Goal: Obtain resource: Download file/media

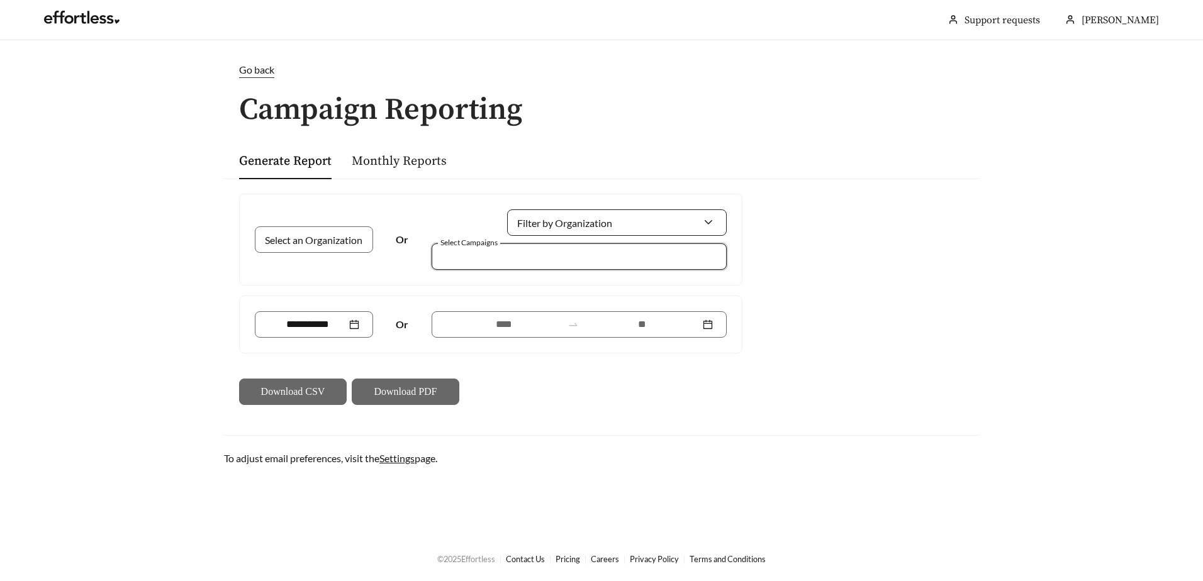
click at [604, 230] on input "Filter by Organization" at bounding box center [612, 222] width 182 height 25
click at [485, 254] on div at bounding box center [570, 256] width 266 height 17
click at [415, 159] on link "Monthly Reports" at bounding box center [399, 161] width 95 height 16
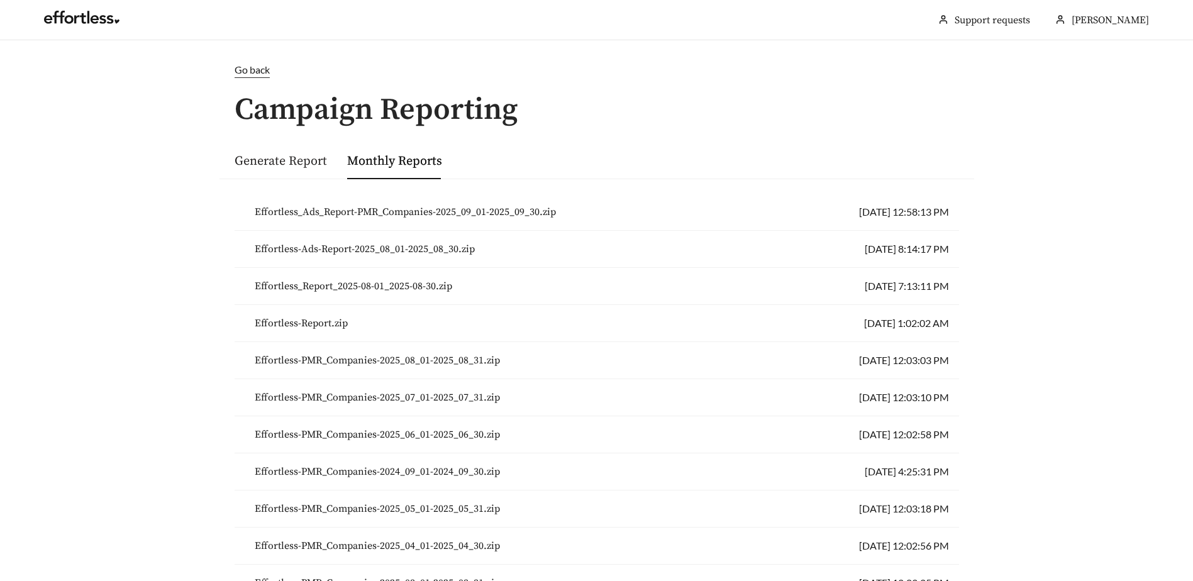
click at [300, 160] on link "Generate Report" at bounding box center [281, 161] width 92 height 16
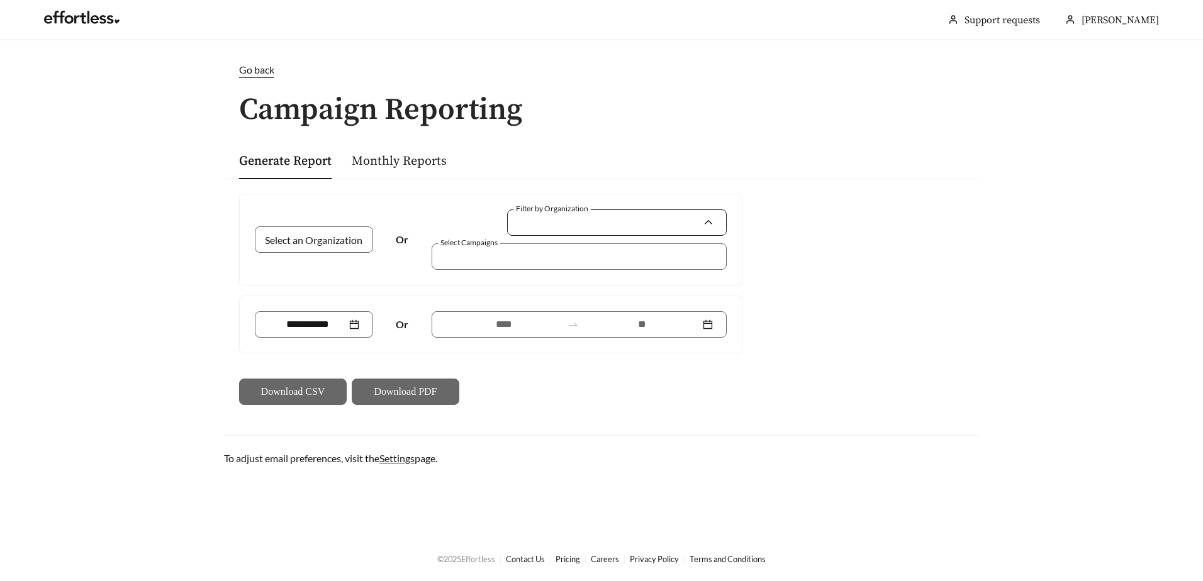
click at [586, 226] on input "Filter by Organization" at bounding box center [612, 222] width 182 height 25
click at [556, 256] on span "PMR Companies" at bounding box center [557, 251] width 73 height 12
click at [338, 233] on input "Select an Organization" at bounding box center [309, 239] width 81 height 25
click at [322, 262] on span "PMR Companies" at bounding box center [305, 268] width 73 height 12
click at [513, 260] on div at bounding box center [570, 256] width 266 height 17
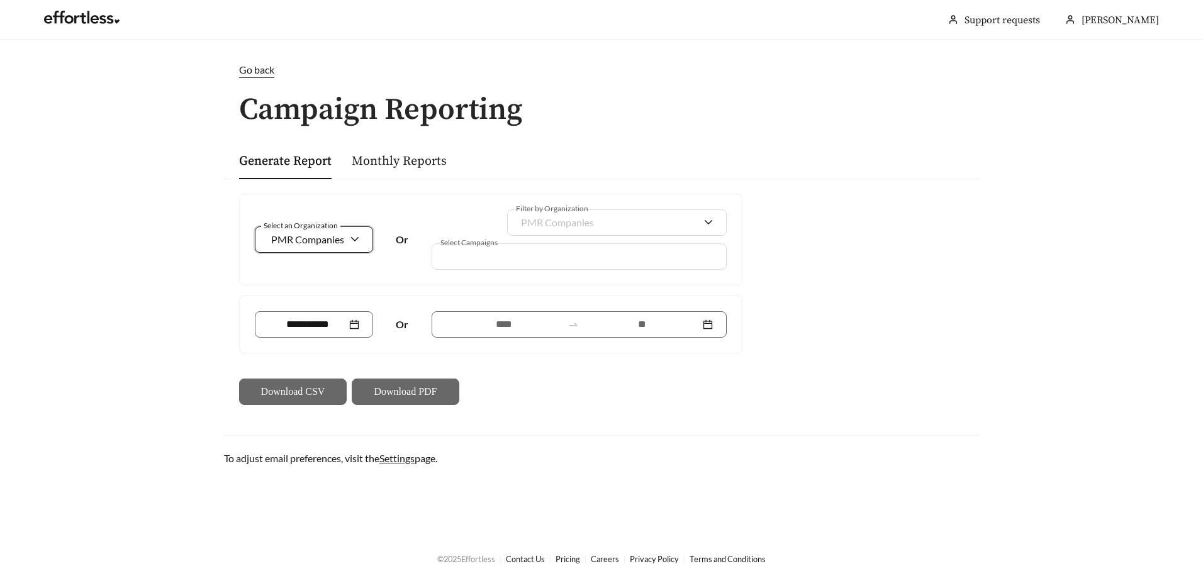
click at [523, 253] on div at bounding box center [570, 256] width 266 height 17
click at [962, 402] on div "Select an Organization PMR Companies Or Filter by Organization PMR Companies Se…" at bounding box center [601, 300] width 755 height 242
click at [349, 238] on span "PMR Companies" at bounding box center [314, 240] width 91 height 25
click at [305, 273] on span "PMR Companies" at bounding box center [306, 268] width 74 height 12
click at [710, 224] on span "PMR Companies" at bounding box center [617, 223] width 192 height 25
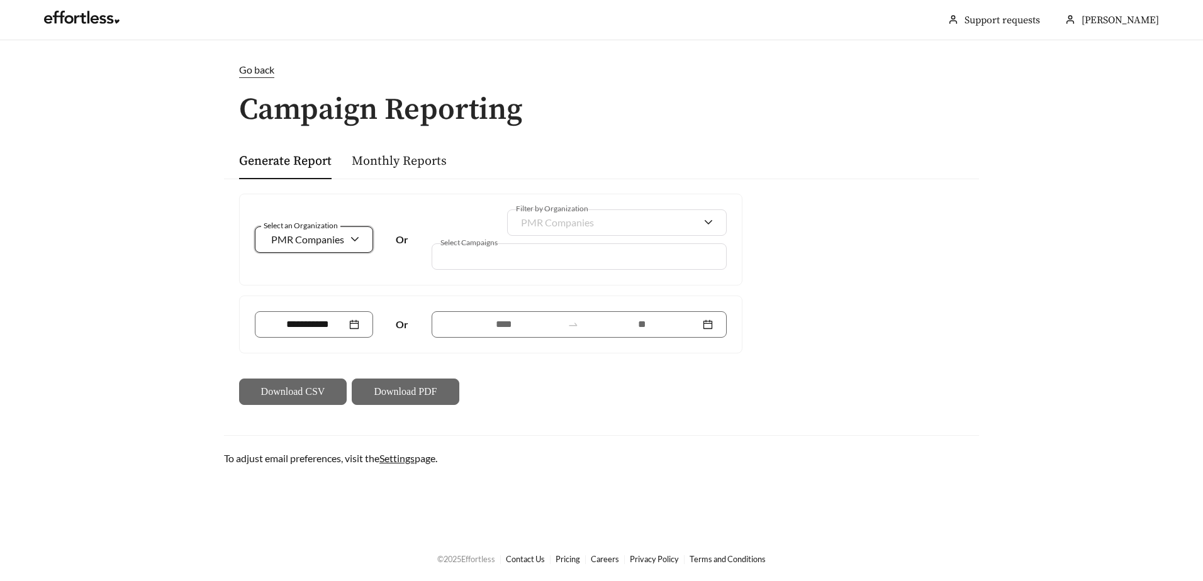
click at [666, 224] on div "PMR Companies" at bounding box center [610, 223] width 179 height 24
click at [403, 163] on link "Monthly Reports" at bounding box center [399, 161] width 95 height 16
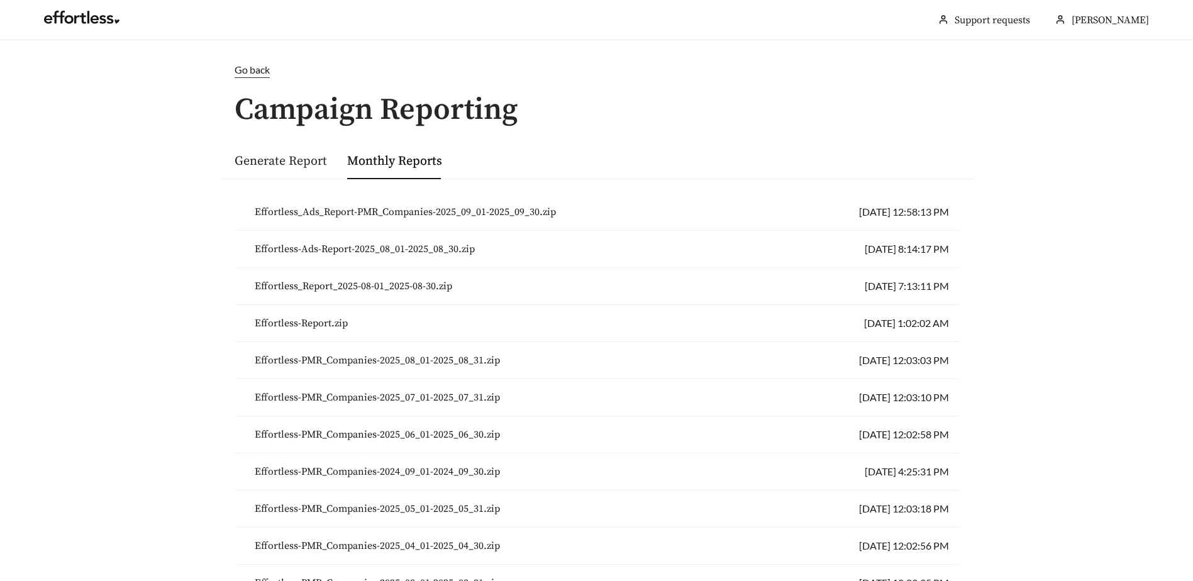
click at [255, 155] on link "Generate Report" at bounding box center [281, 161] width 92 height 16
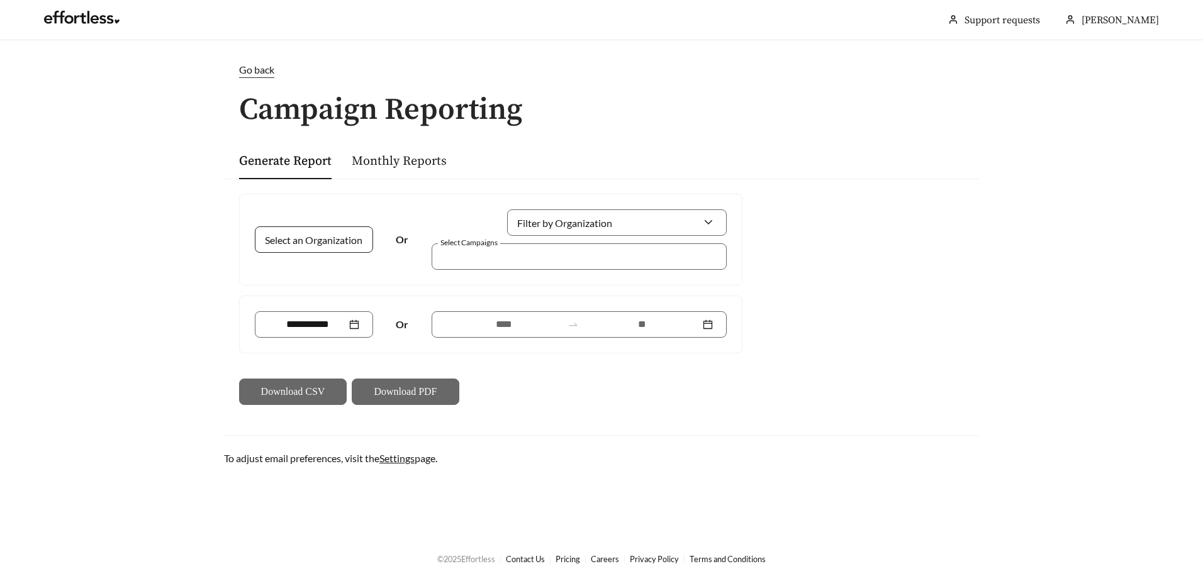
click at [325, 234] on input "Select an Organization" at bounding box center [309, 239] width 81 height 25
click at [562, 220] on input "Filter by Organization" at bounding box center [612, 222] width 182 height 25
click at [1113, 20] on span "[PERSON_NAME]" at bounding box center [1119, 20] width 77 height 13
click at [266, 67] on span "Go back" at bounding box center [256, 70] width 35 height 12
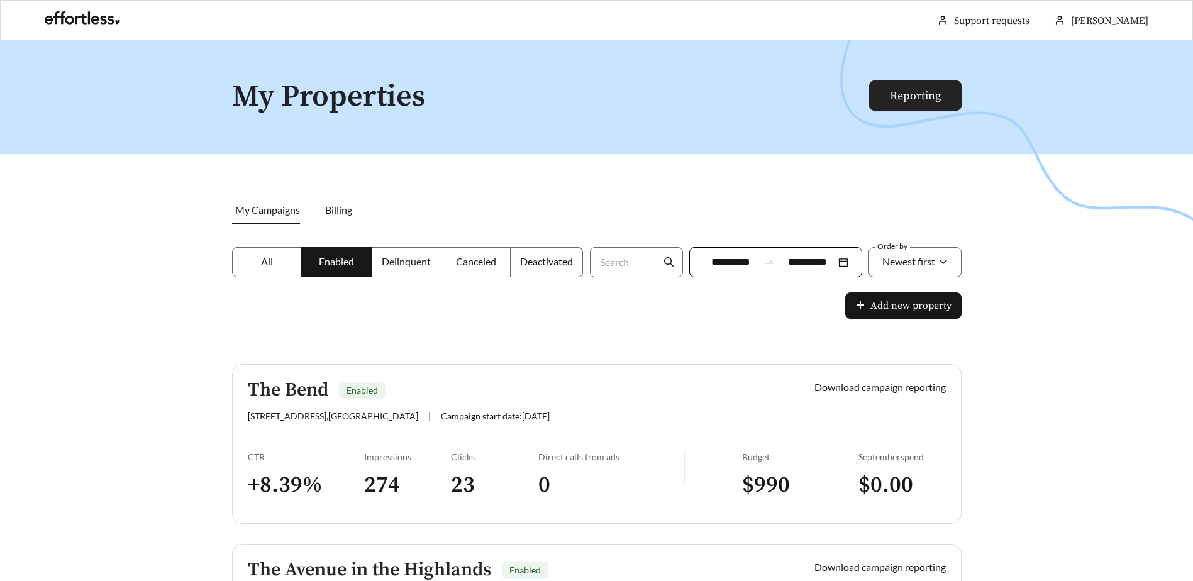
click at [913, 90] on link "Reporting" at bounding box center [915, 96] width 51 height 14
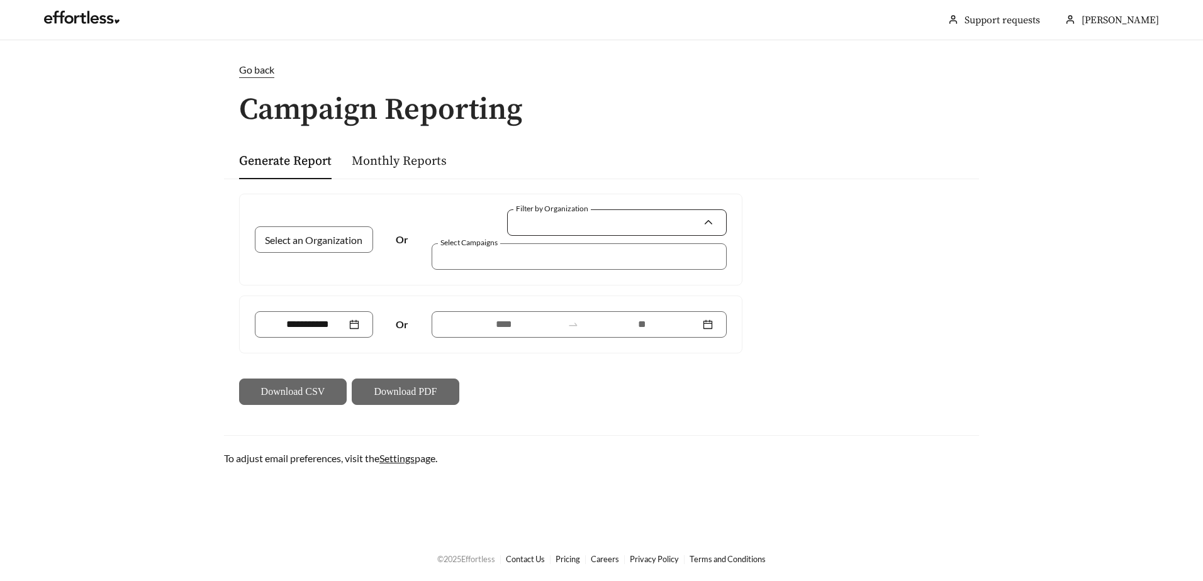
click at [594, 217] on input "Filter by Organization" at bounding box center [612, 222] width 182 height 25
click at [338, 248] on input "Select an Organization" at bounding box center [309, 239] width 81 height 25
click at [259, 72] on span "Go back" at bounding box center [256, 70] width 35 height 12
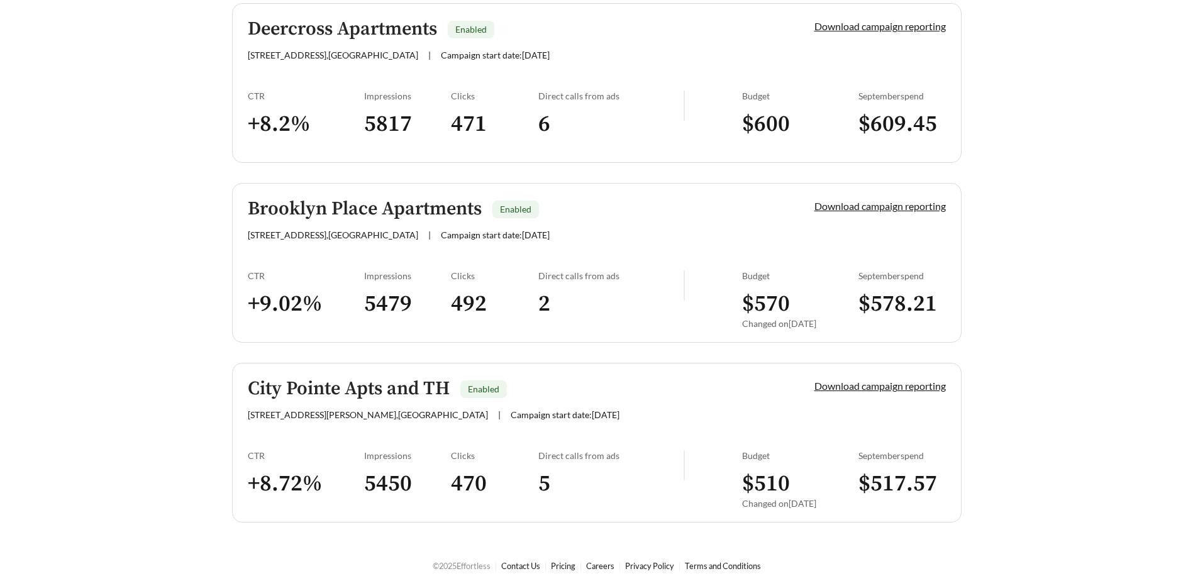
scroll to position [728, 0]
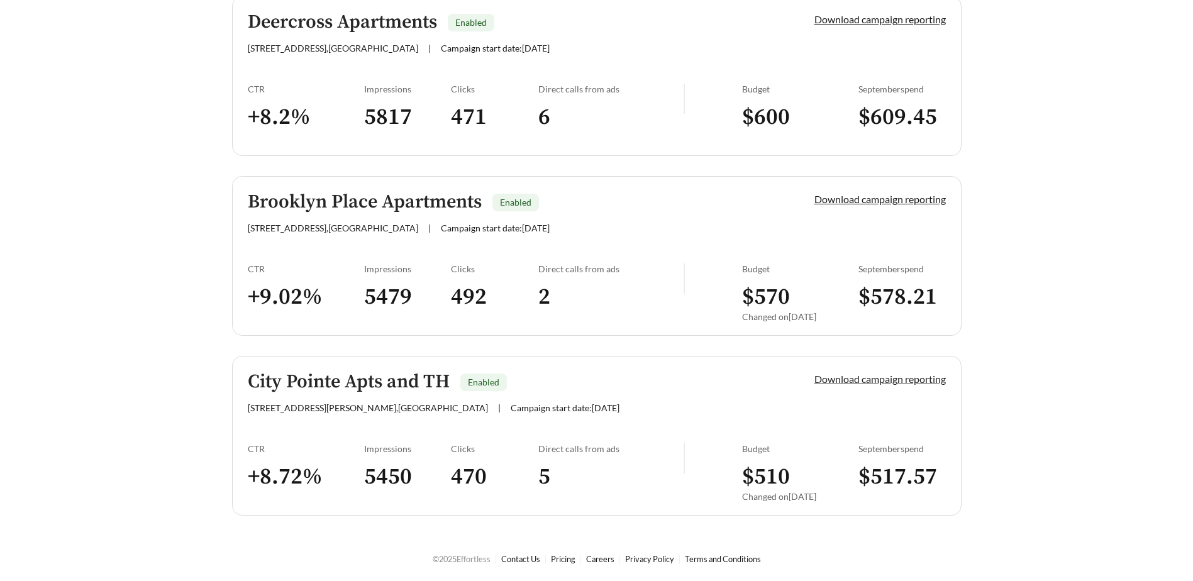
click at [861, 380] on link "Download campaign reporting" at bounding box center [880, 379] width 131 height 12
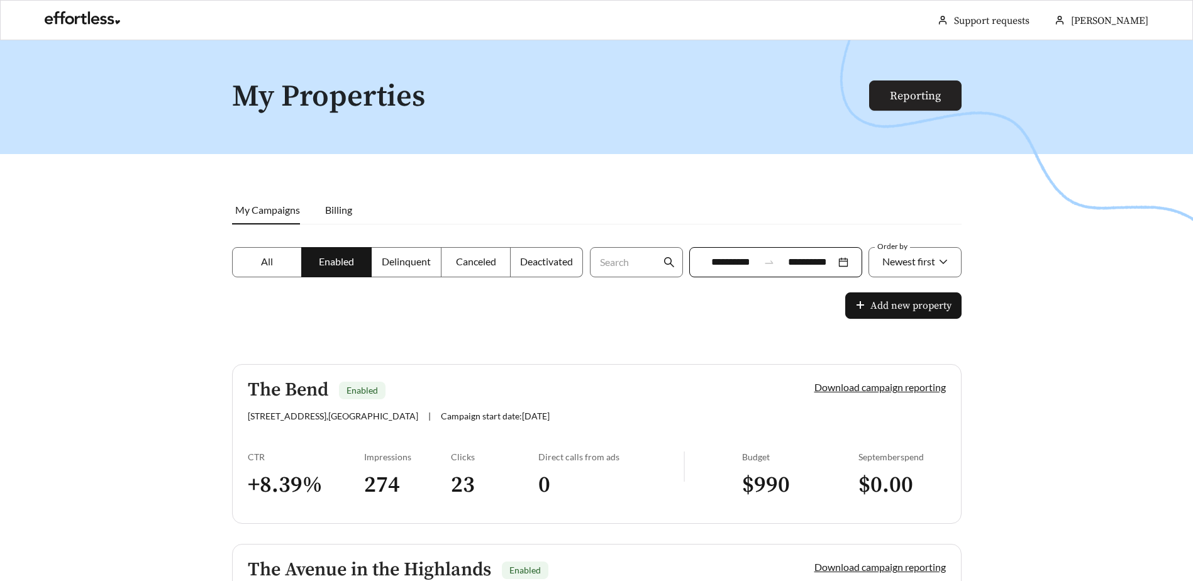
click at [921, 89] on link "Reporting" at bounding box center [915, 96] width 51 height 14
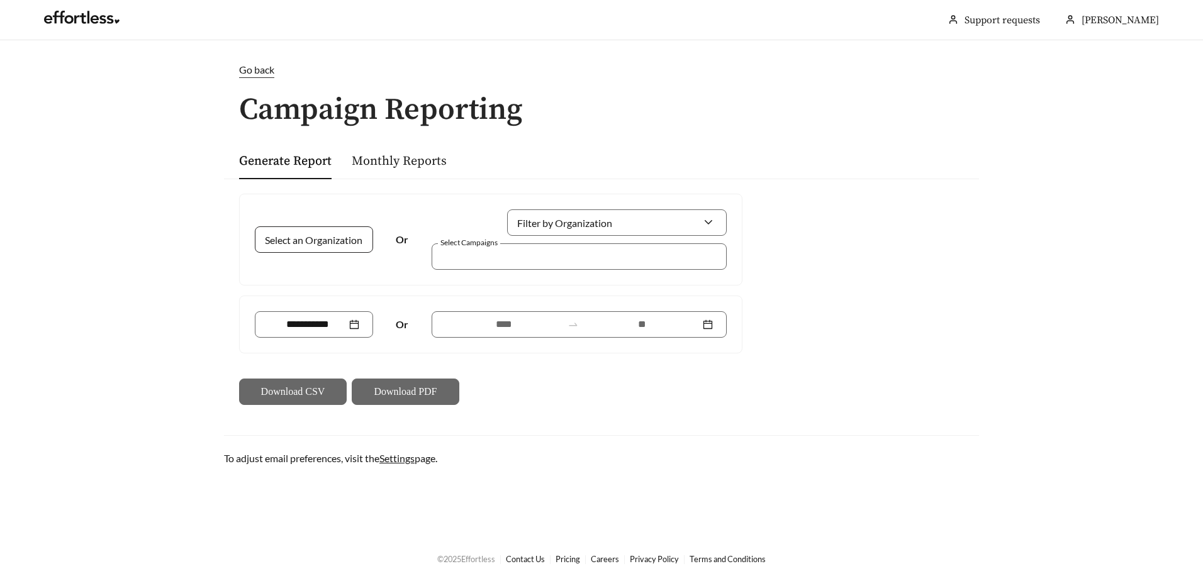
click at [344, 243] on input "Select an Organization" at bounding box center [309, 239] width 81 height 25
click at [570, 223] on input "Filter by Organization" at bounding box center [612, 222] width 182 height 25
click at [642, 114] on h1 "Campaign Reporting" at bounding box center [601, 110] width 755 height 33
click at [259, 74] on span "Go back" at bounding box center [256, 70] width 35 height 12
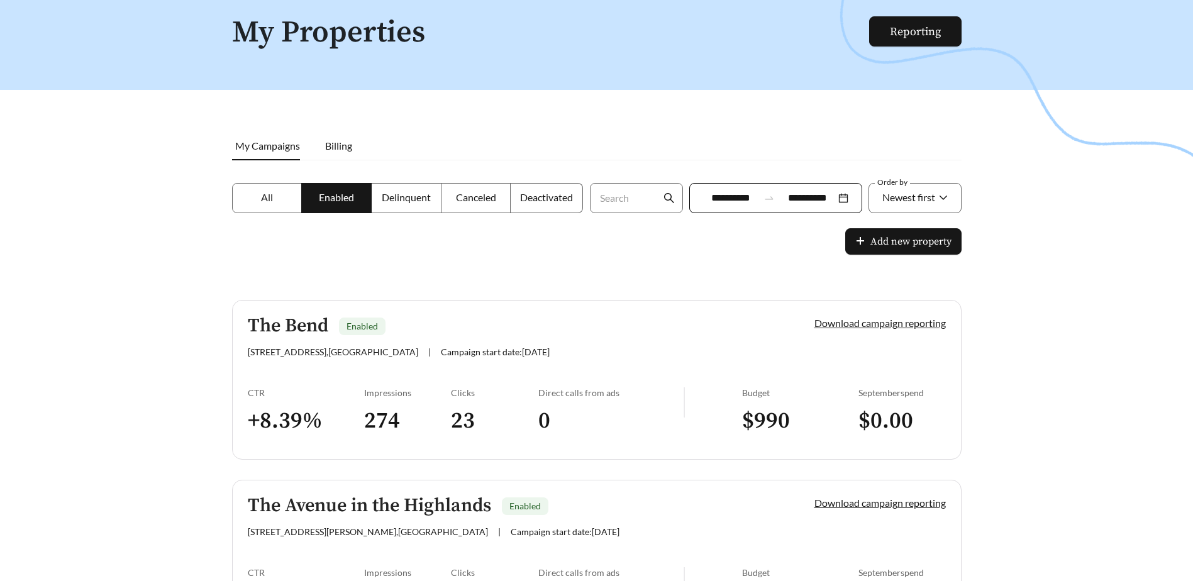
scroll to position [63, 0]
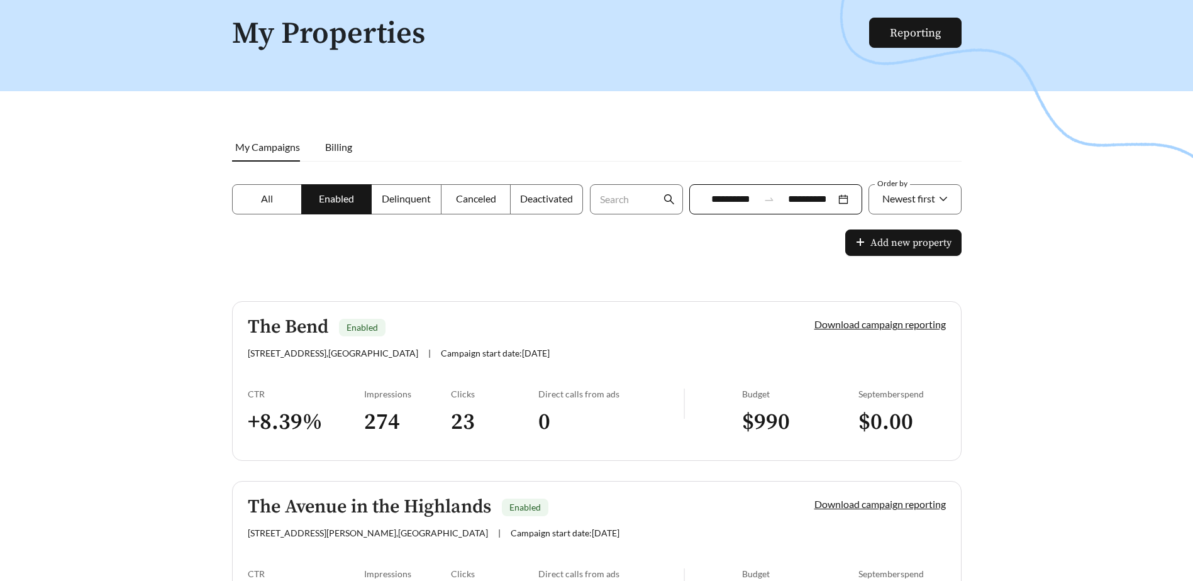
click at [274, 199] on label "All" at bounding box center [267, 199] width 70 height 30
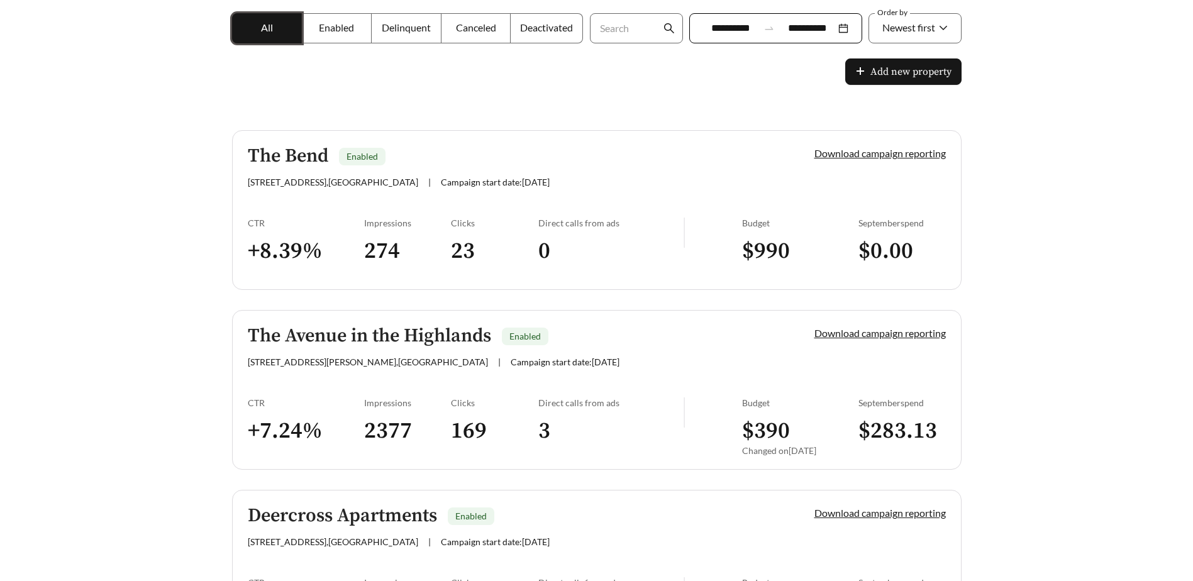
scroll to position [252, 0]
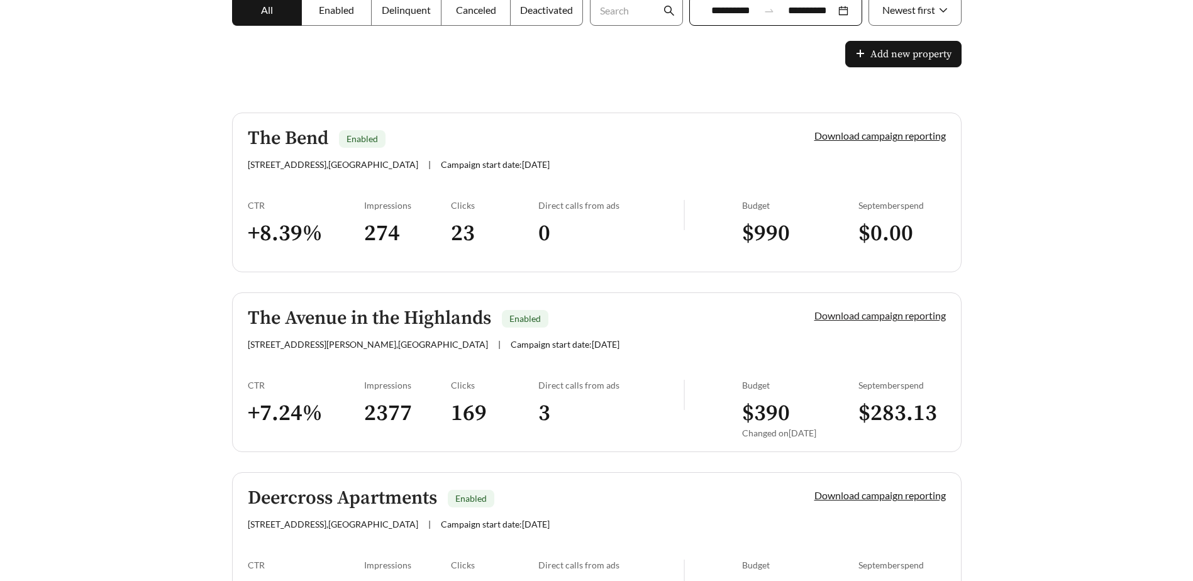
click at [884, 319] on link "Download campaign reporting" at bounding box center [880, 315] width 131 height 12
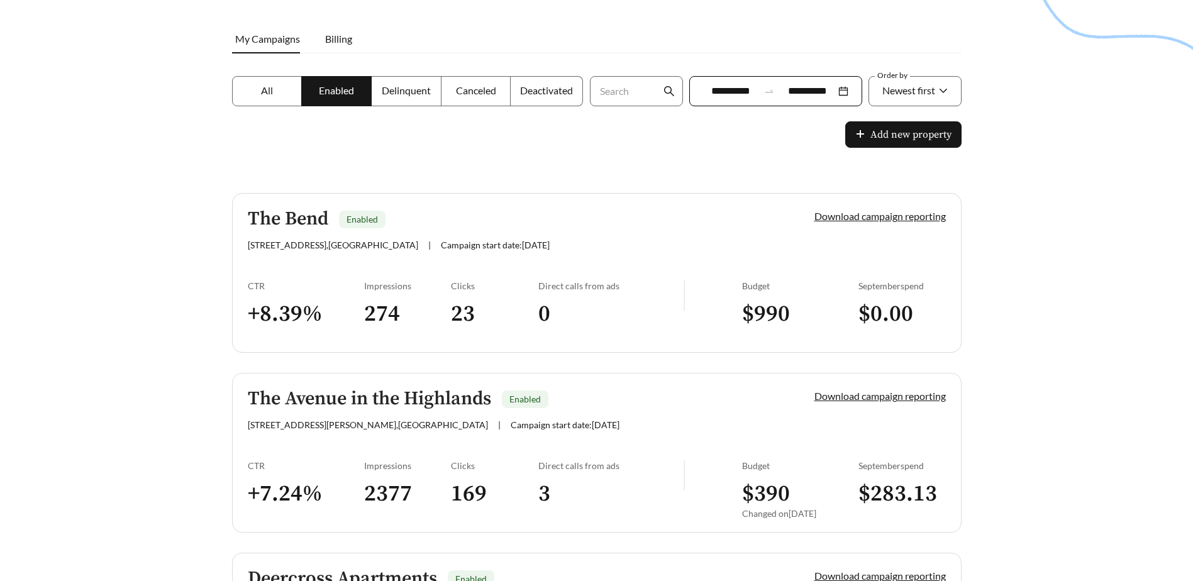
scroll to position [189, 0]
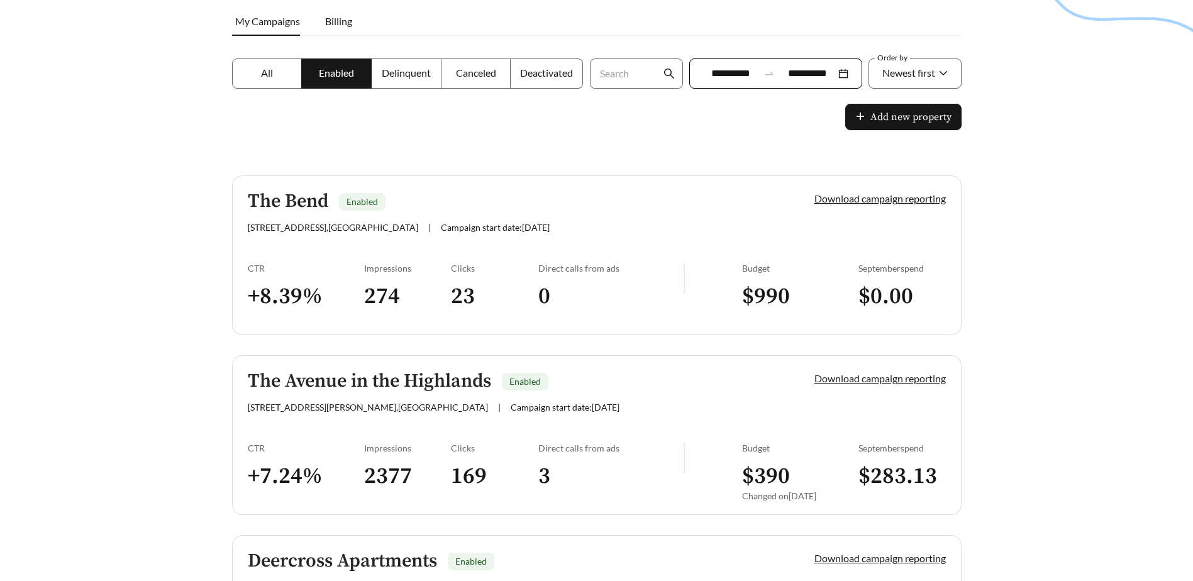
click at [869, 379] on link "Download campaign reporting" at bounding box center [880, 378] width 131 height 12
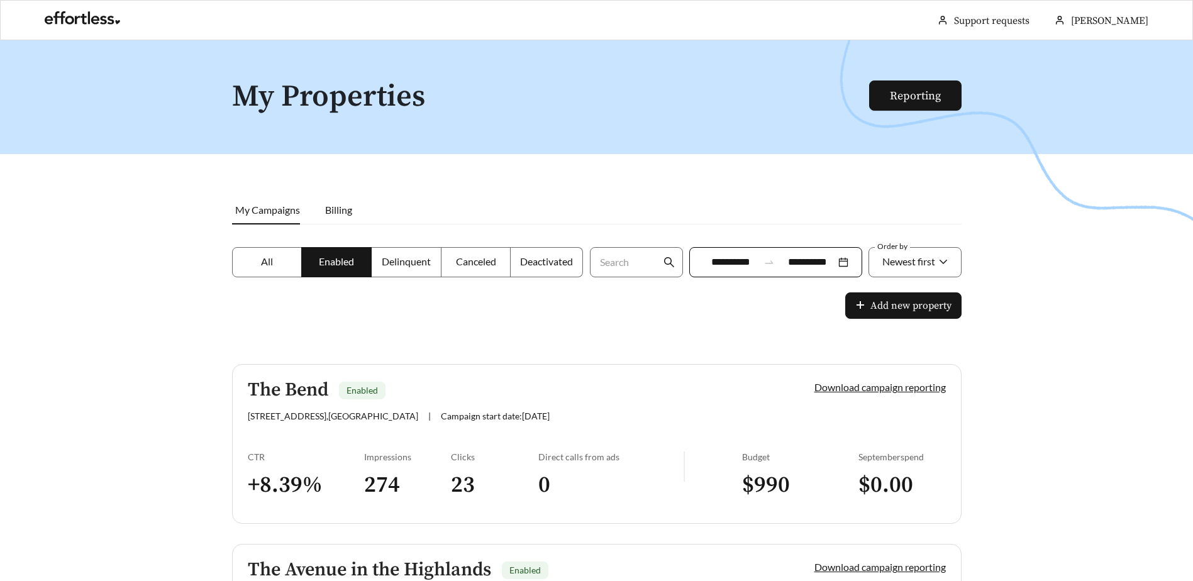
click at [842, 265] on div "**********" at bounding box center [775, 262] width 173 height 30
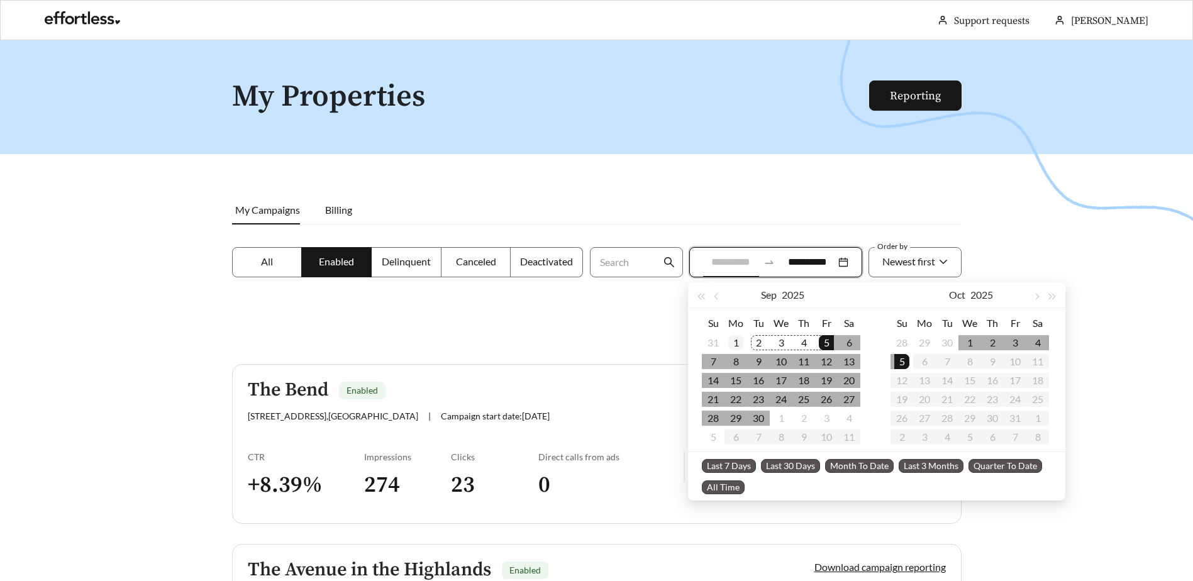
type input "**********"
click at [738, 338] on div "1" at bounding box center [735, 342] width 15 height 15
type input "**********"
click at [766, 418] on td "30" at bounding box center [758, 418] width 23 height 19
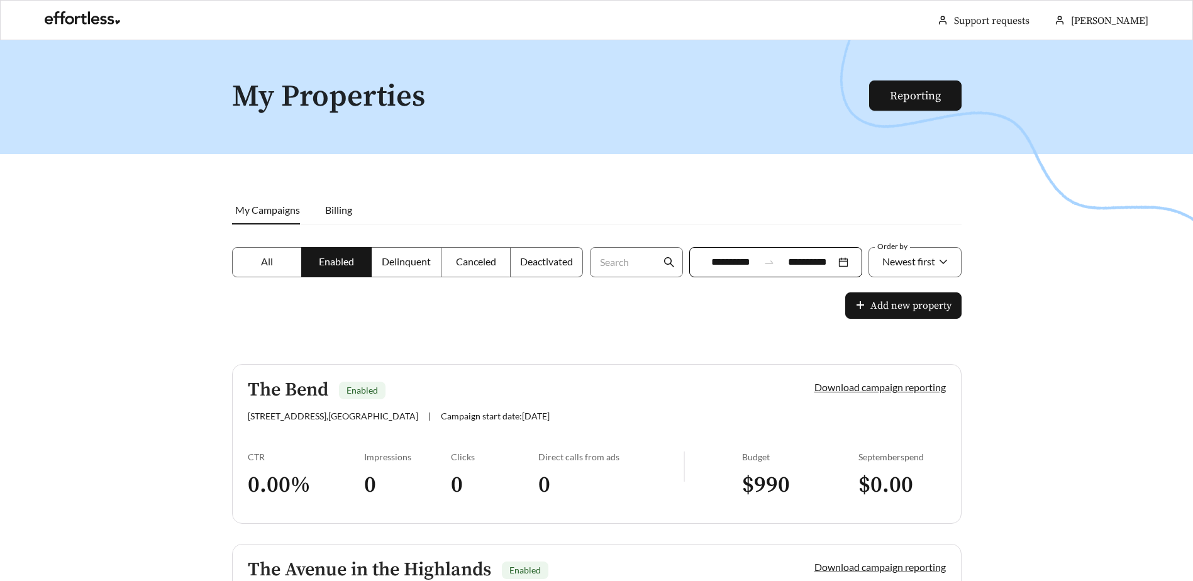
click at [835, 169] on div at bounding box center [596, 330] width 1193 height 581
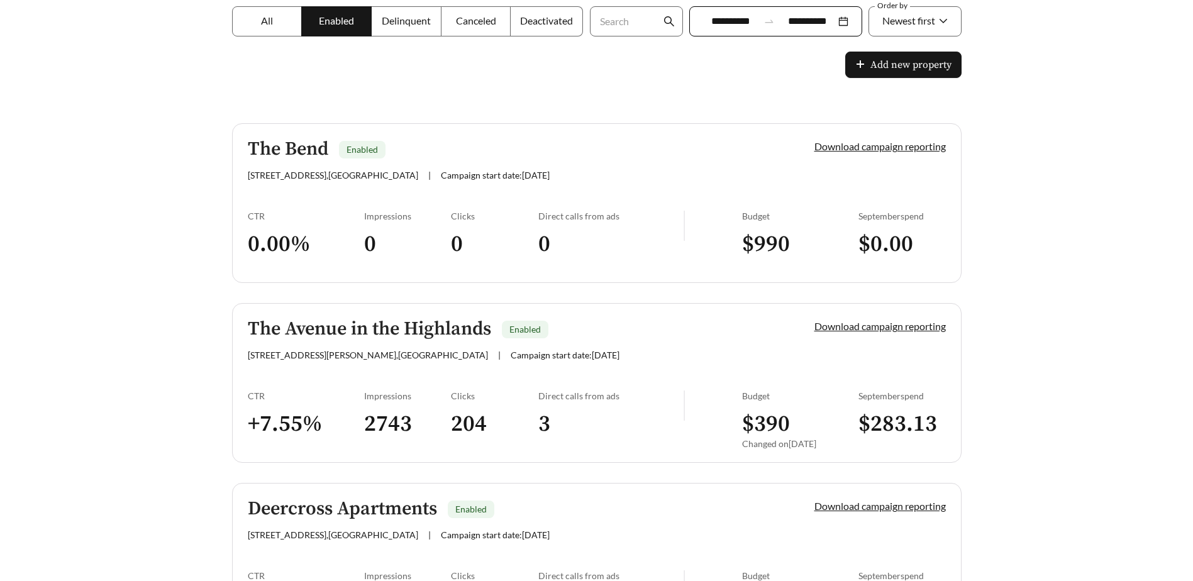
scroll to position [315, 0]
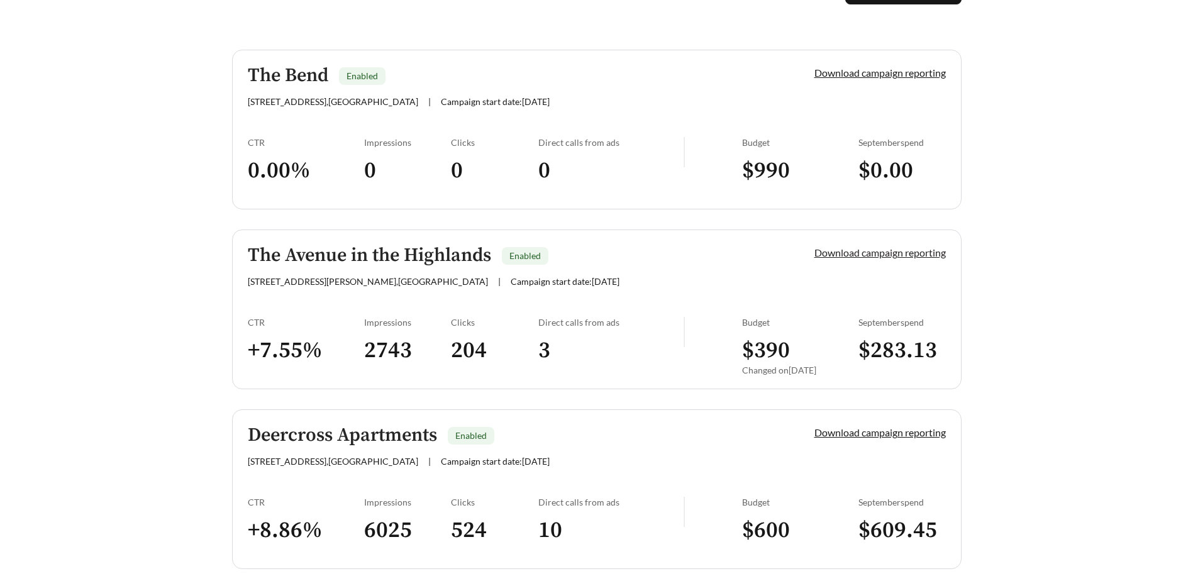
click at [890, 254] on link "Download campaign reporting" at bounding box center [880, 253] width 131 height 12
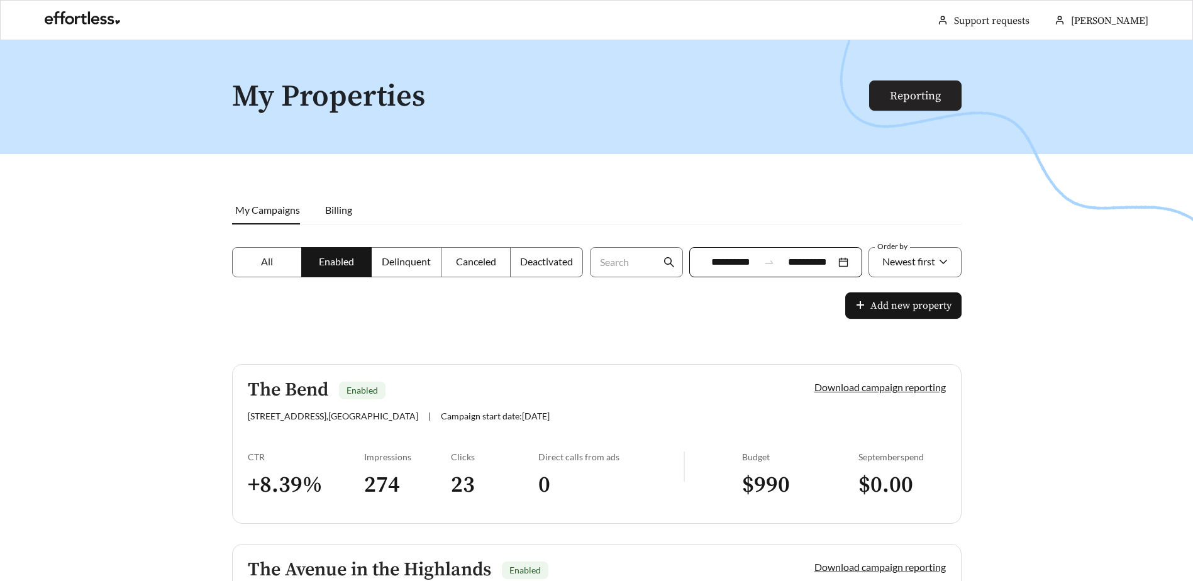
click at [921, 97] on link "Reporting" at bounding box center [915, 96] width 51 height 14
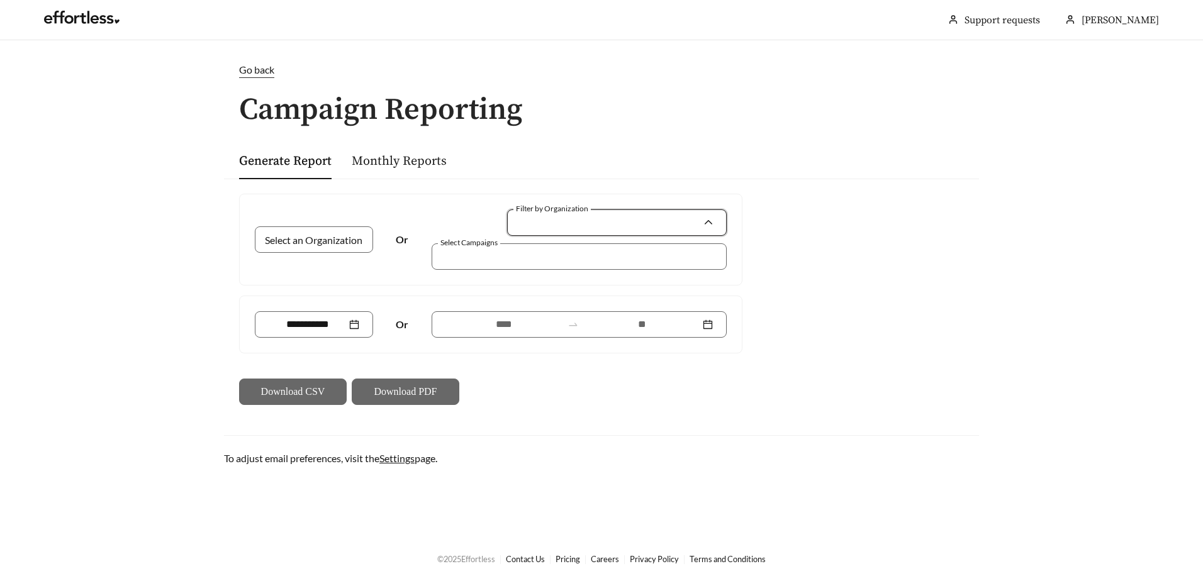
click at [571, 216] on input "Filter by Organization" at bounding box center [612, 222] width 182 height 25
click at [341, 238] on input "Select an Organization" at bounding box center [309, 239] width 81 height 25
click at [390, 158] on link "Monthly Reports" at bounding box center [399, 161] width 95 height 16
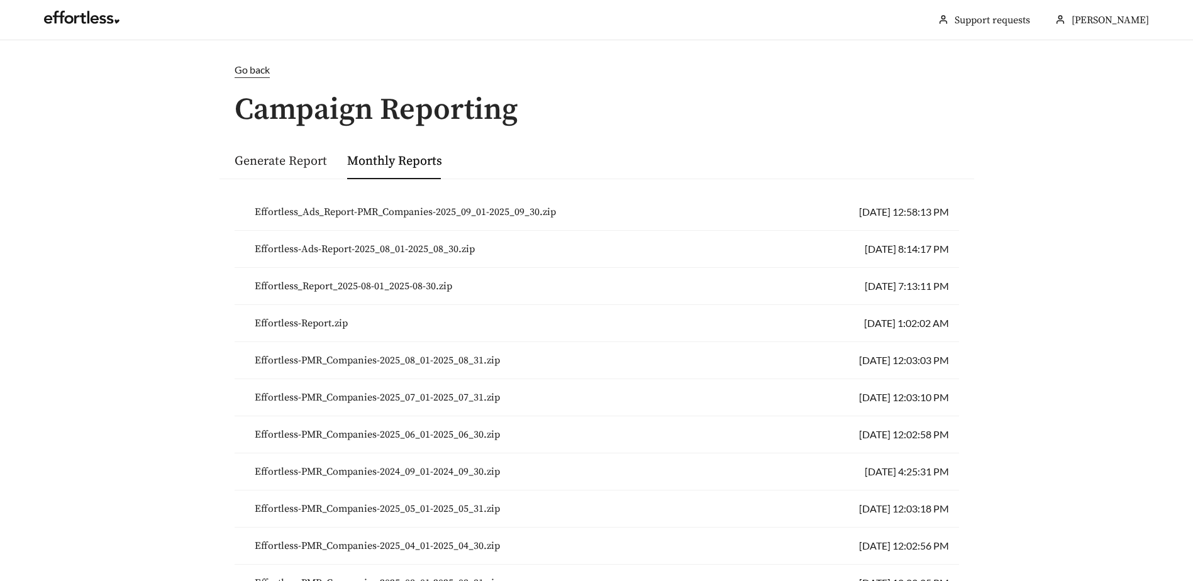
click at [296, 160] on link "Generate Report" at bounding box center [281, 161] width 92 height 16
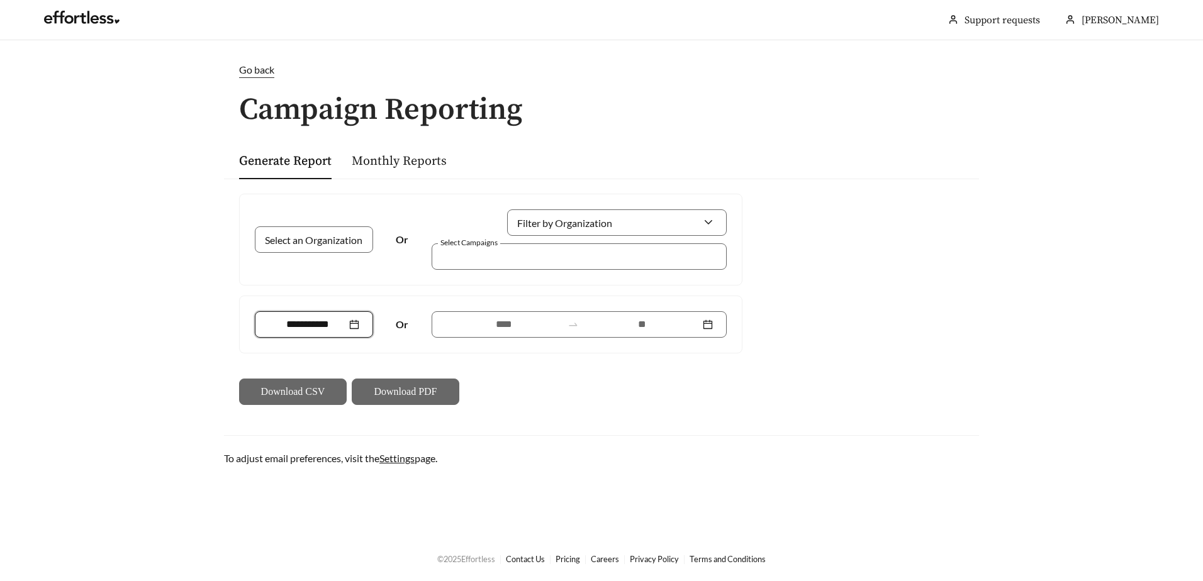
click at [328, 329] on input at bounding box center [308, 324] width 78 height 15
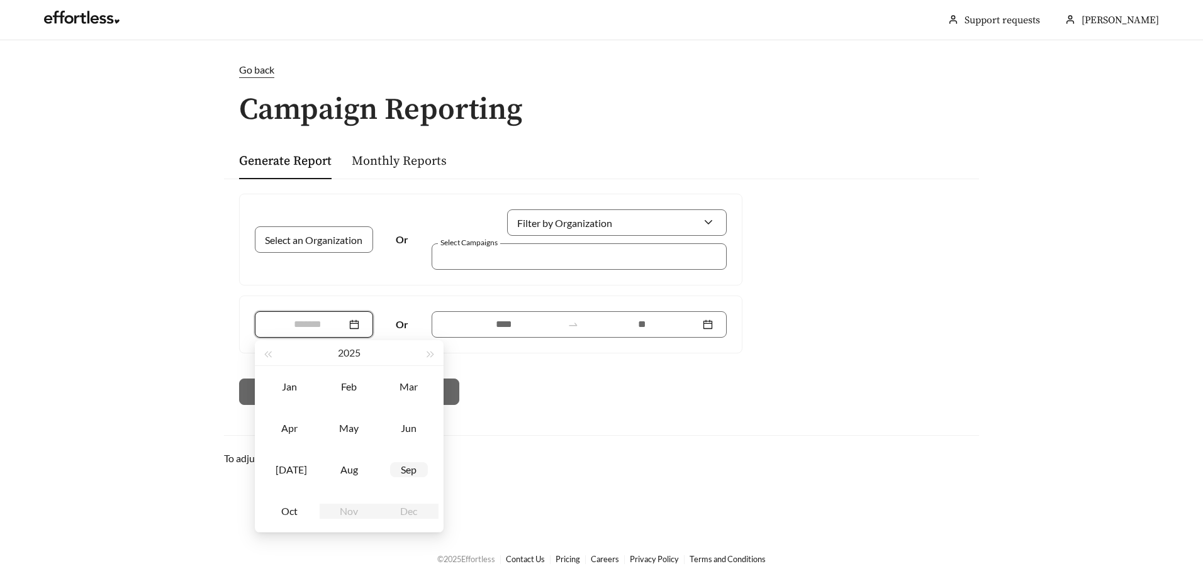
click at [407, 470] on div "Sep" at bounding box center [409, 469] width 38 height 15
type input "*******"
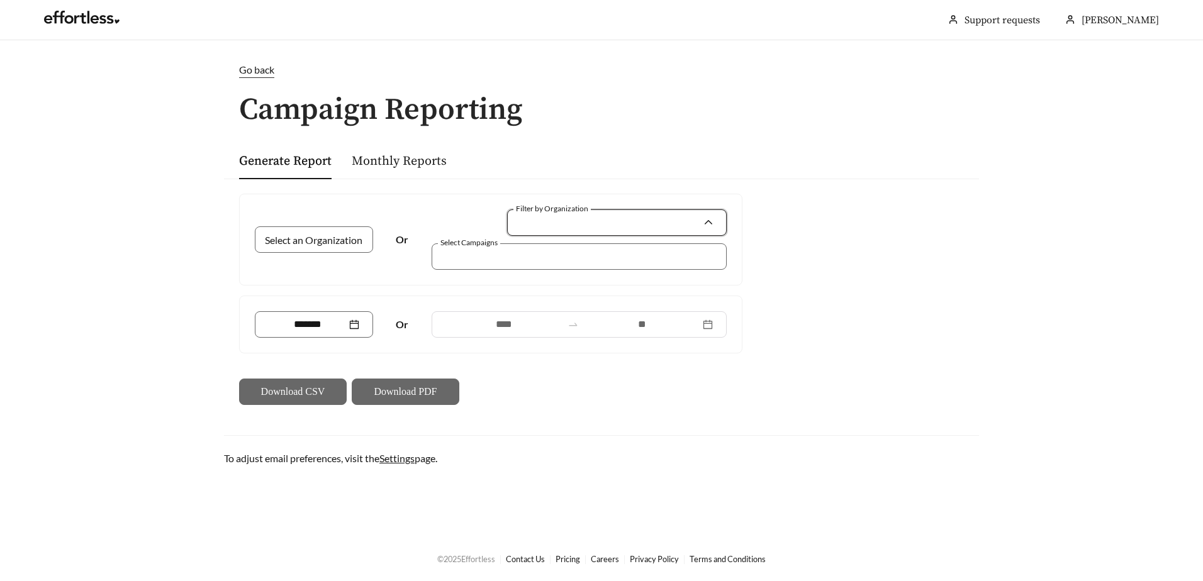
click at [628, 221] on input "Filter by Organization" at bounding box center [612, 222] width 182 height 25
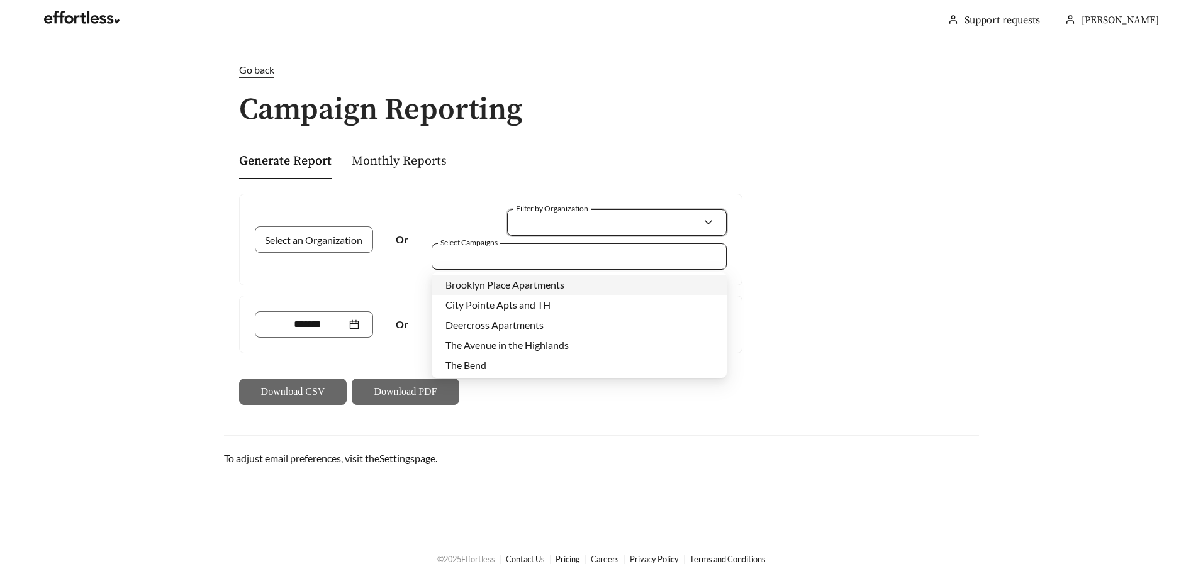
click at [471, 252] on div at bounding box center [570, 256] width 266 height 17
click at [508, 282] on span "Brooklyn Place Apartments" at bounding box center [504, 285] width 119 height 12
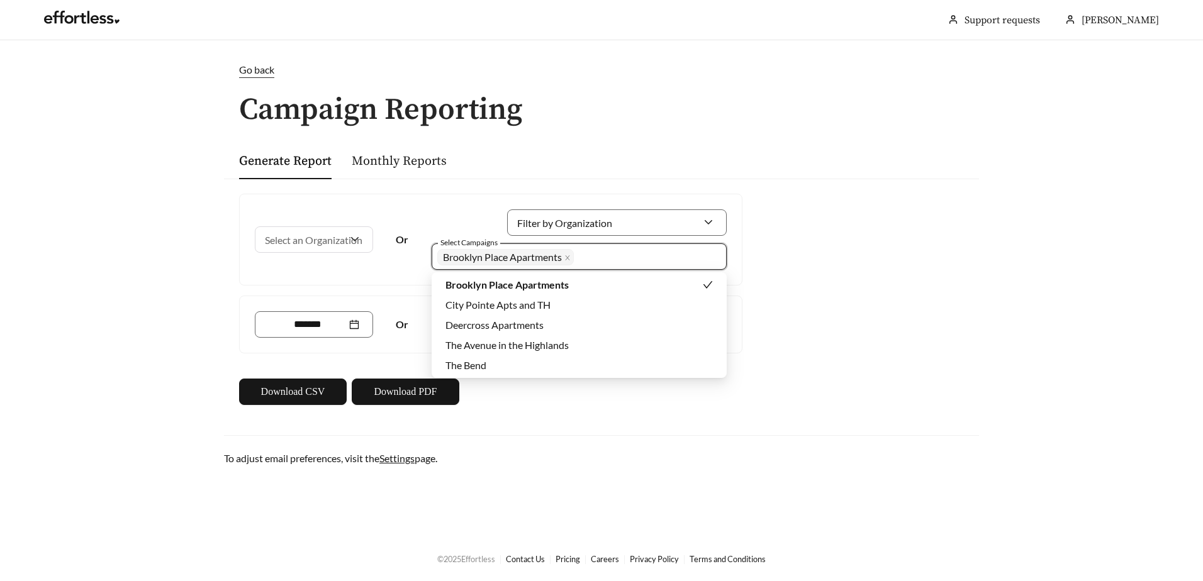
click at [888, 282] on div "Select an Organization Or Filter by Organization Select Campaigns Brooklyn Plac…" at bounding box center [601, 300] width 755 height 242
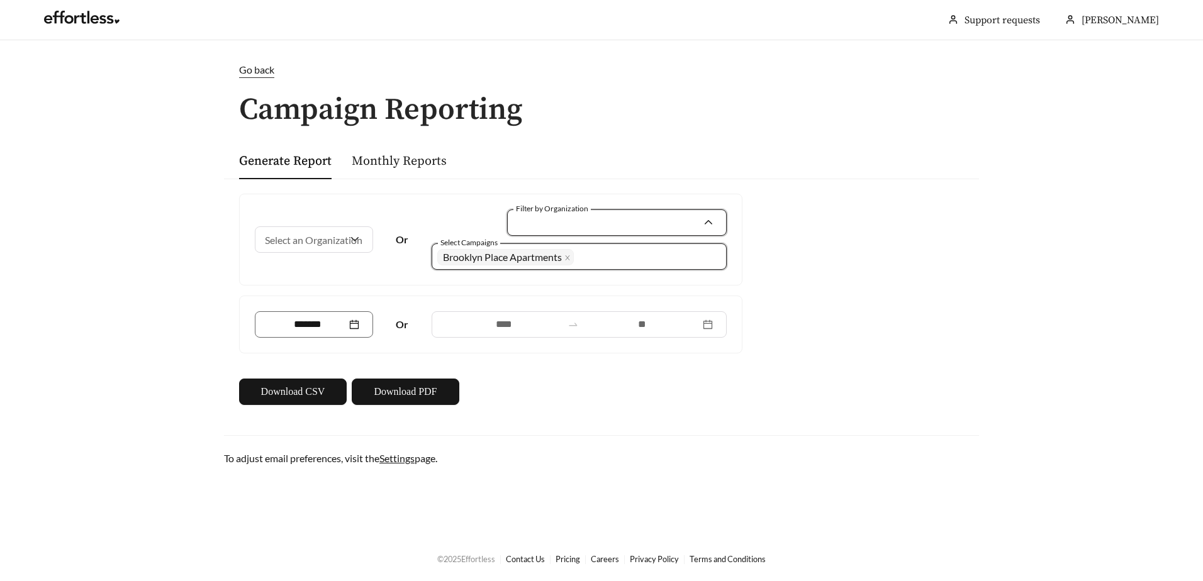
click at [620, 213] on input "Filter by Organization" at bounding box center [612, 222] width 182 height 25
click at [577, 250] on span "PMR Companies" at bounding box center [557, 251] width 73 height 12
click at [889, 386] on div "Select an Organization Or Filter by Organization PMR Companies Select Campaigns…" at bounding box center [601, 300] width 755 height 242
click at [415, 392] on span "Download PDF" at bounding box center [405, 391] width 63 height 15
click at [570, 259] on icon "close" at bounding box center [567, 258] width 6 height 6
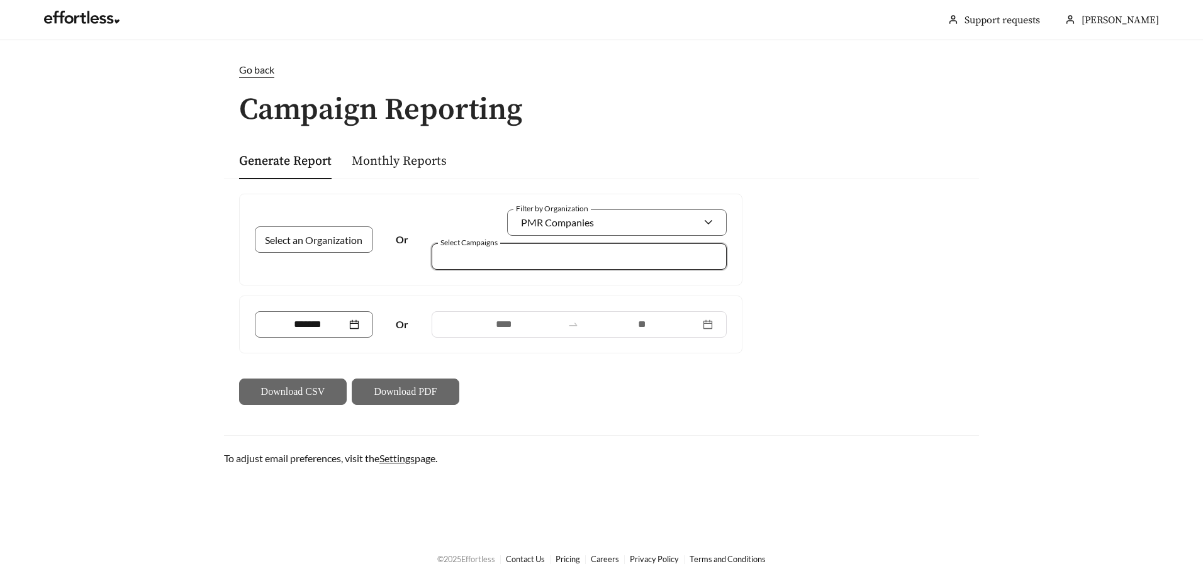
click at [633, 258] on div at bounding box center [570, 256] width 266 height 17
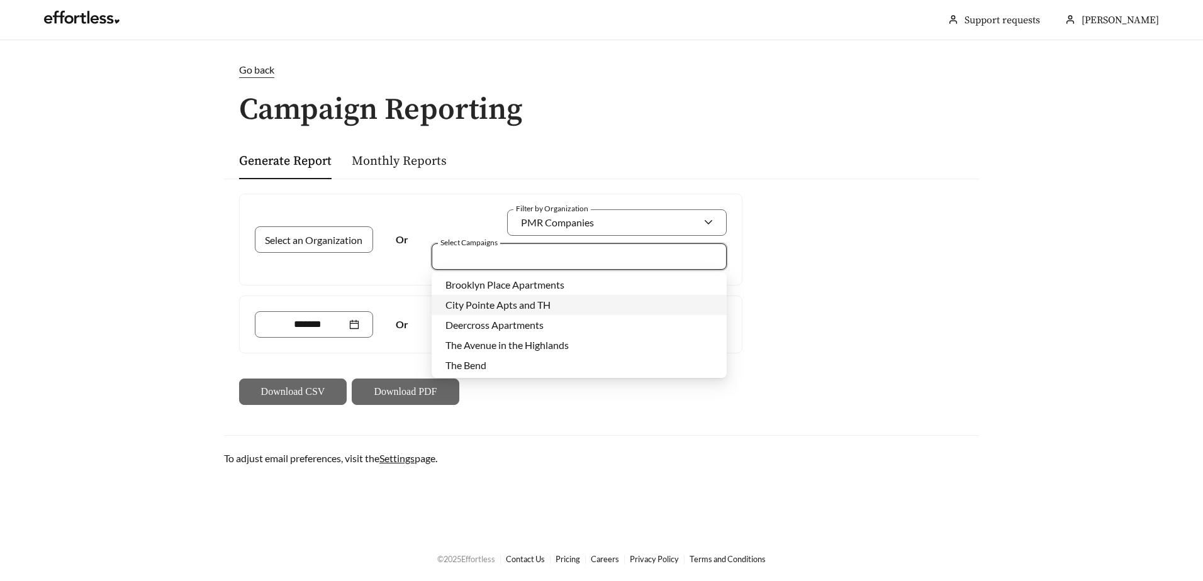
click at [535, 299] on span "City Pointe Apts and TH" at bounding box center [497, 305] width 105 height 12
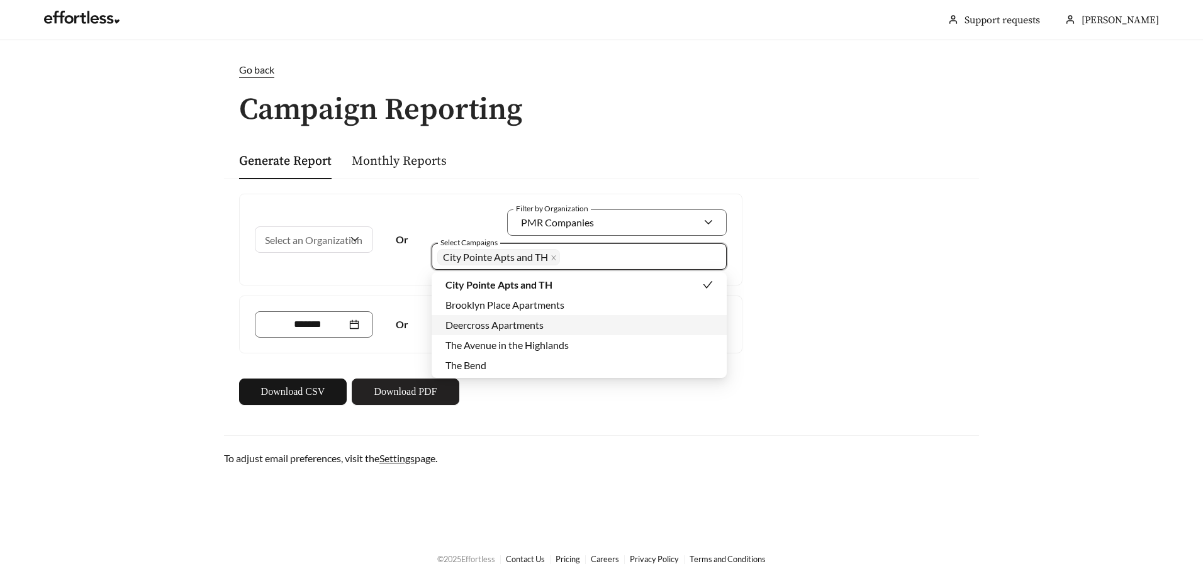
click at [409, 389] on span "Download PDF" at bounding box center [405, 391] width 63 height 15
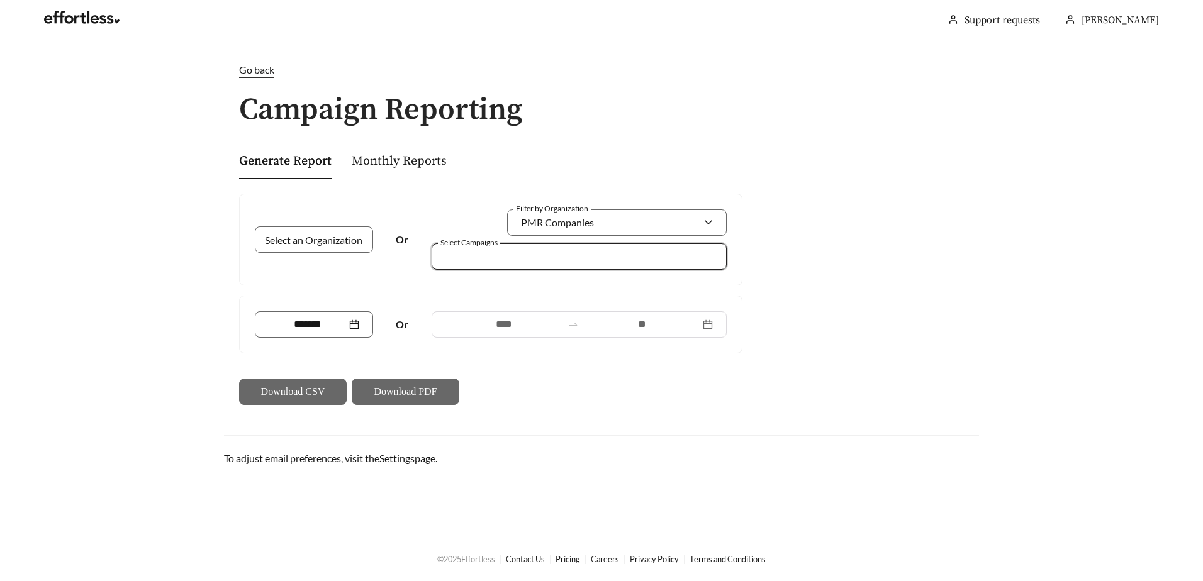
click at [598, 250] on div at bounding box center [570, 256] width 266 height 17
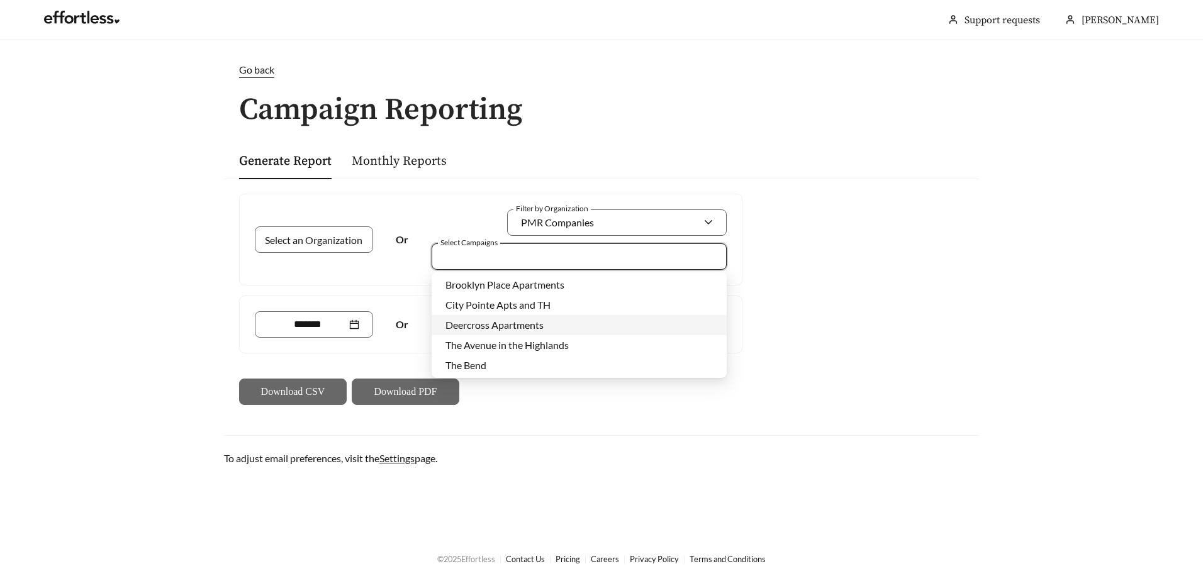
click at [506, 326] on span "Deercross Apartments" at bounding box center [494, 325] width 98 height 12
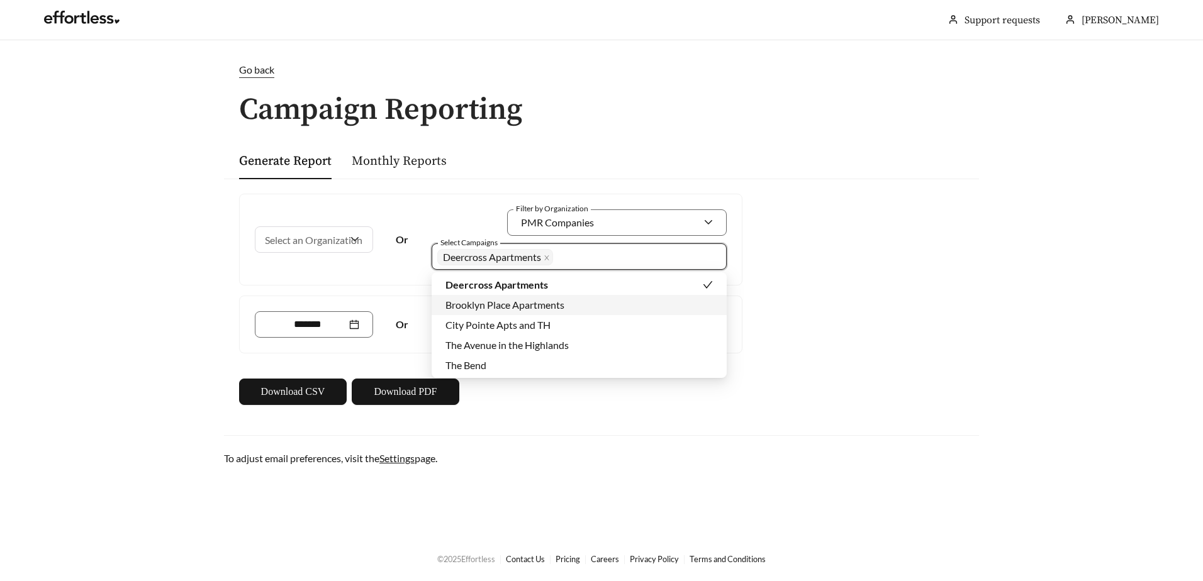
click at [897, 313] on div "Select an Organization Or Filter by Organization PMR Companies Select Campaigns…" at bounding box center [601, 300] width 755 height 242
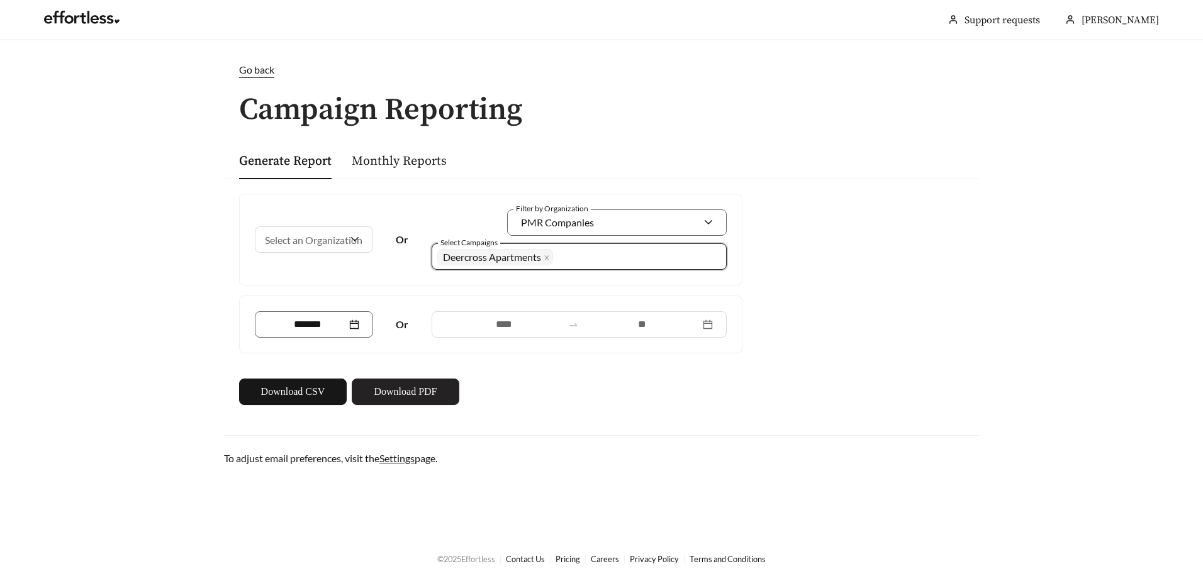
click at [421, 389] on span "Download PDF" at bounding box center [405, 391] width 63 height 15
click at [552, 257] on span "Deercross Apartments" at bounding box center [495, 257] width 116 height 16
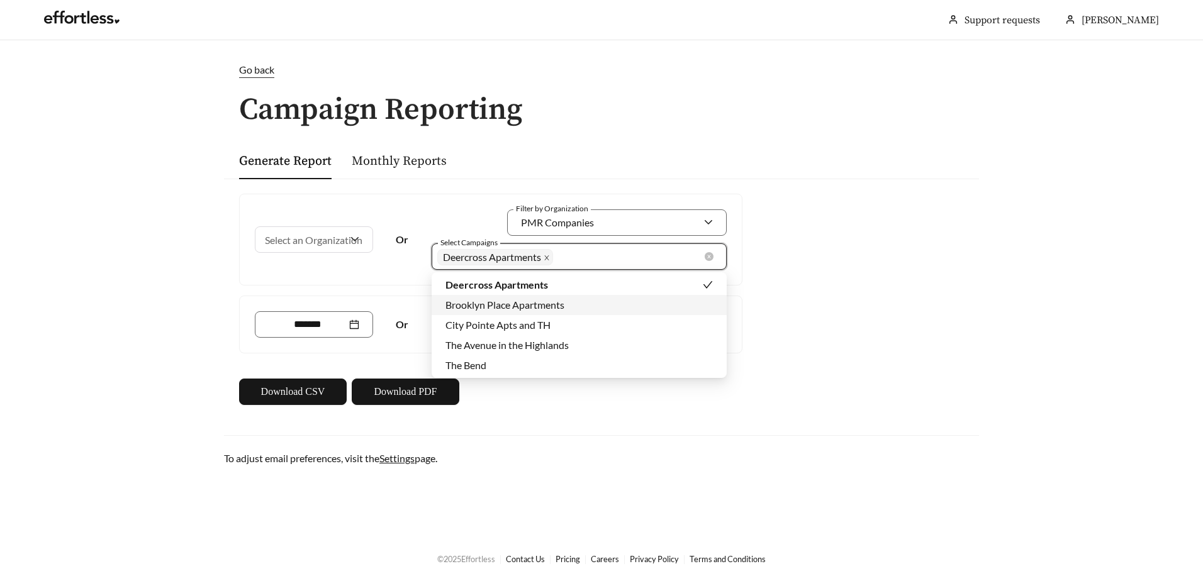
click at [547, 257] on icon "close" at bounding box center [546, 258] width 6 height 6
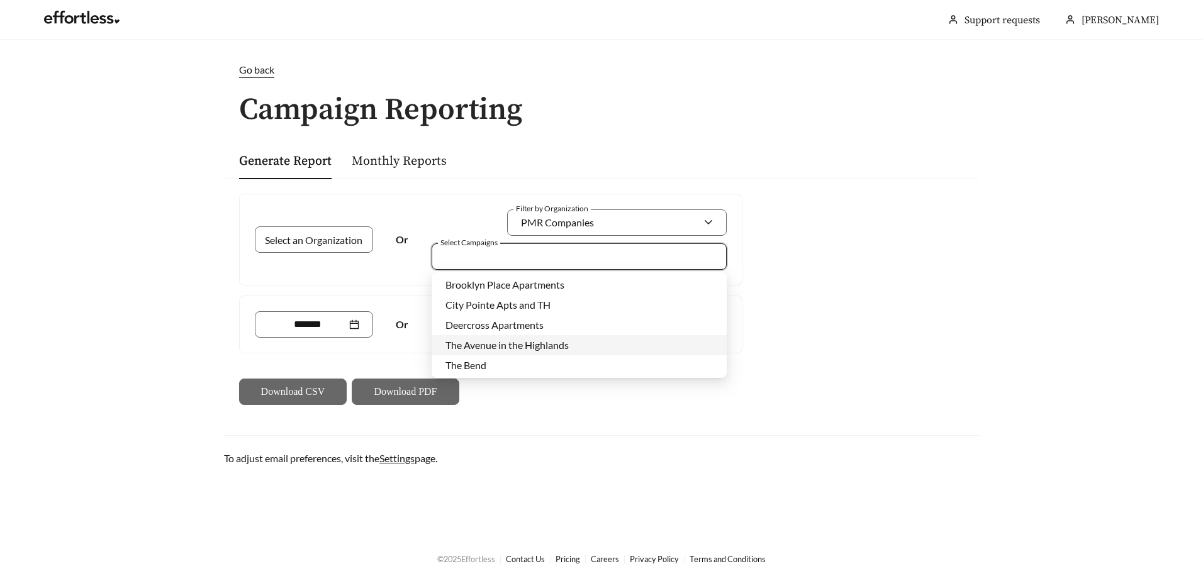
click at [508, 347] on span "The Avenue in the Highlands" at bounding box center [506, 345] width 123 height 12
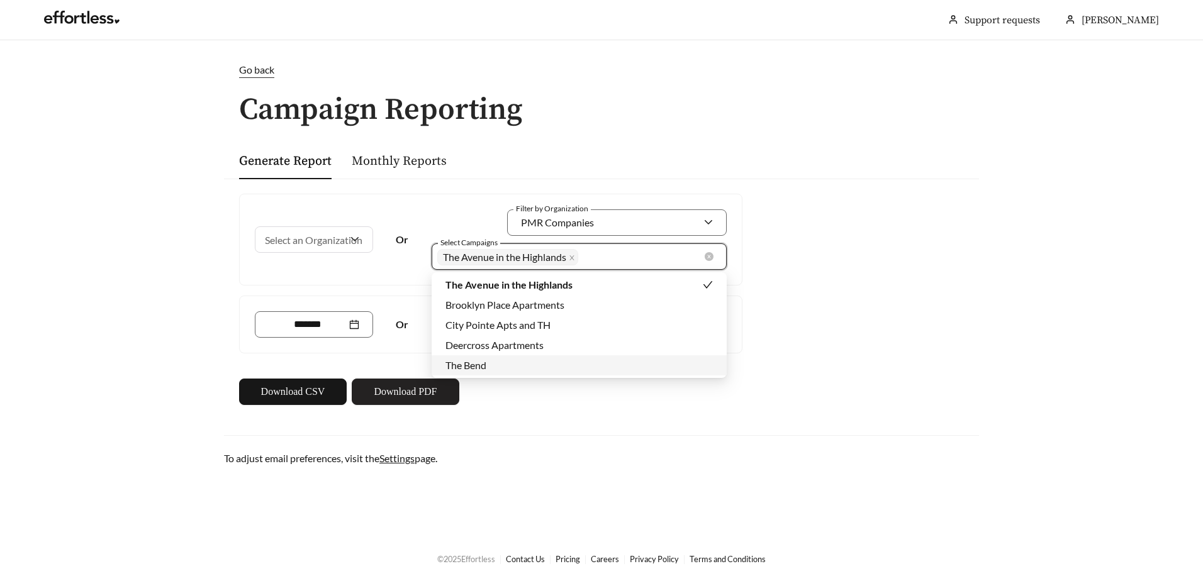
click at [406, 391] on span "Download PDF" at bounding box center [405, 391] width 63 height 15
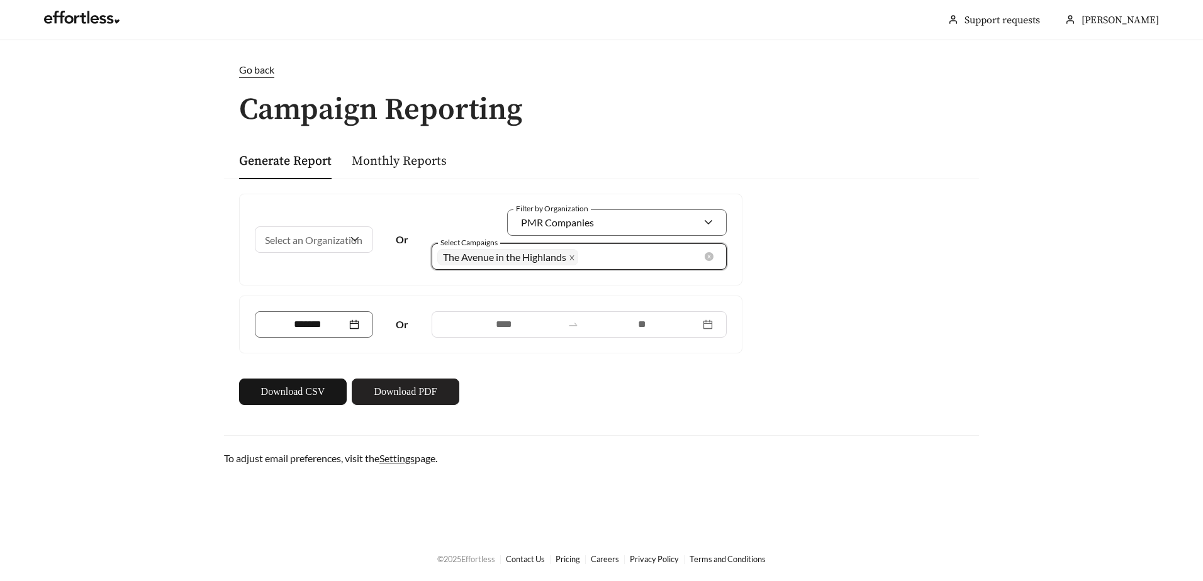
click at [573, 260] on icon "close" at bounding box center [572, 258] width 6 height 6
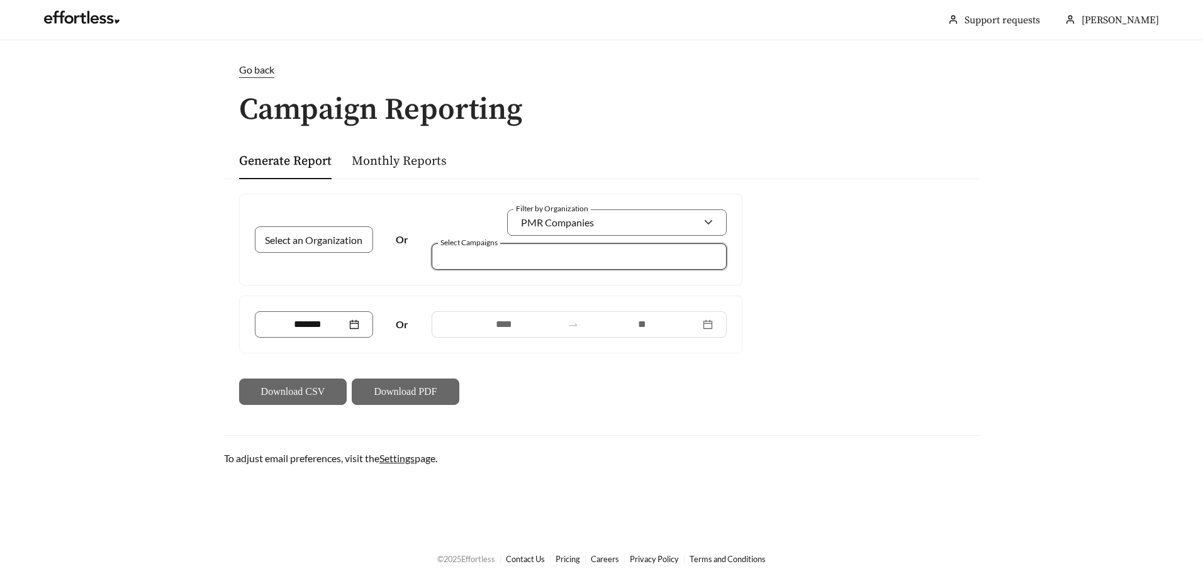
click at [710, 259] on div at bounding box center [579, 256] width 295 height 26
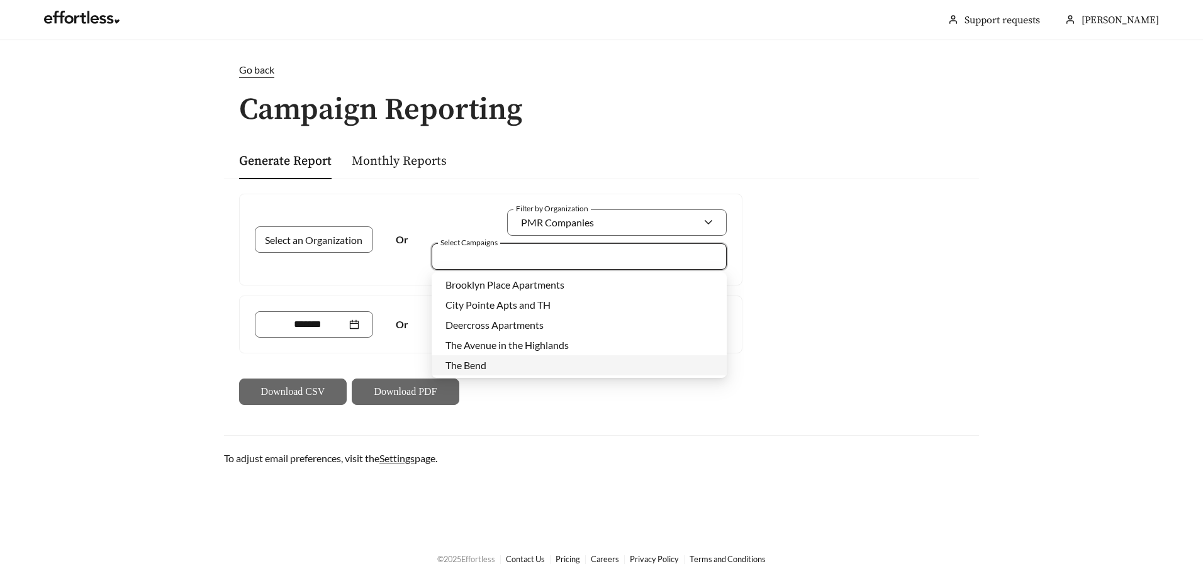
click at [484, 365] on span "The Bend" at bounding box center [465, 365] width 41 height 12
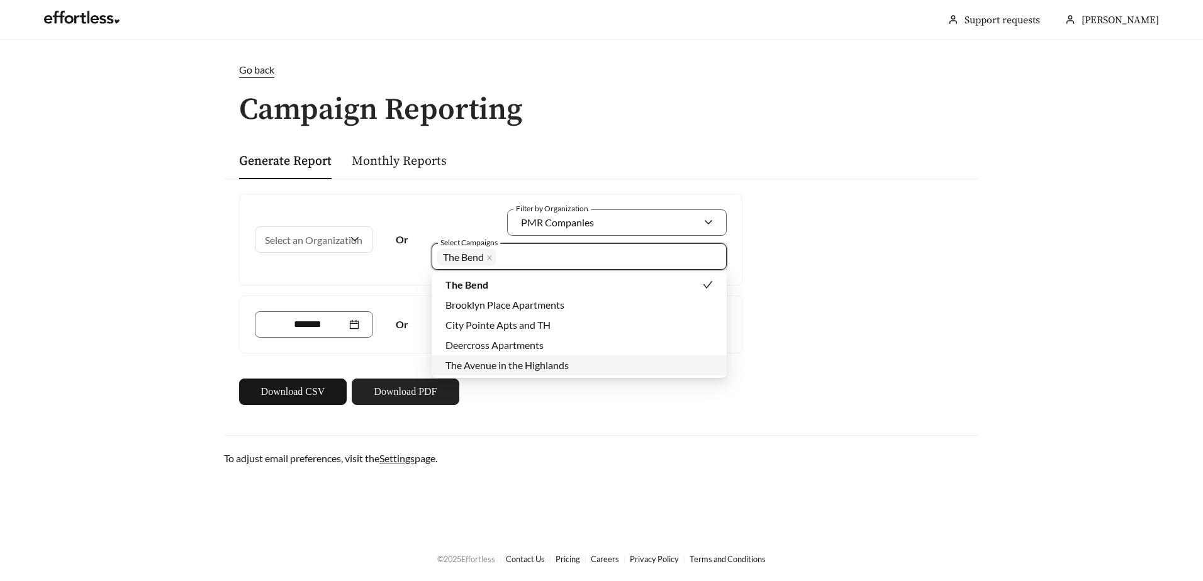
click at [435, 396] on span "Download PDF" at bounding box center [405, 391] width 63 height 15
